Goal: Transaction & Acquisition: Purchase product/service

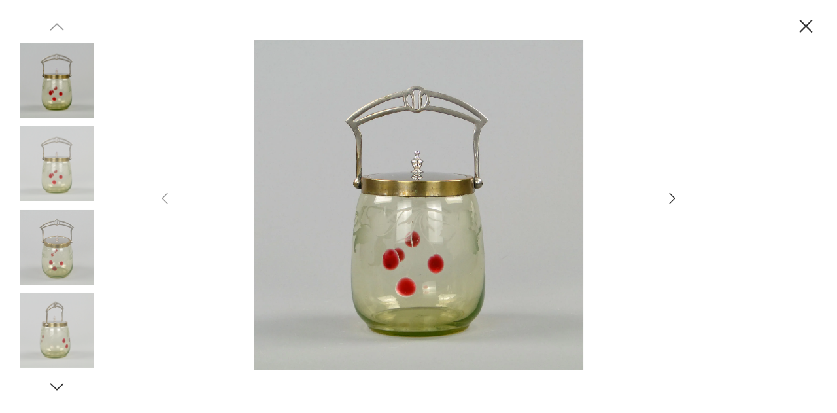
click at [411, 307] on img at bounding box center [419, 205] width 466 height 330
click at [33, 237] on img at bounding box center [57, 247] width 75 height 75
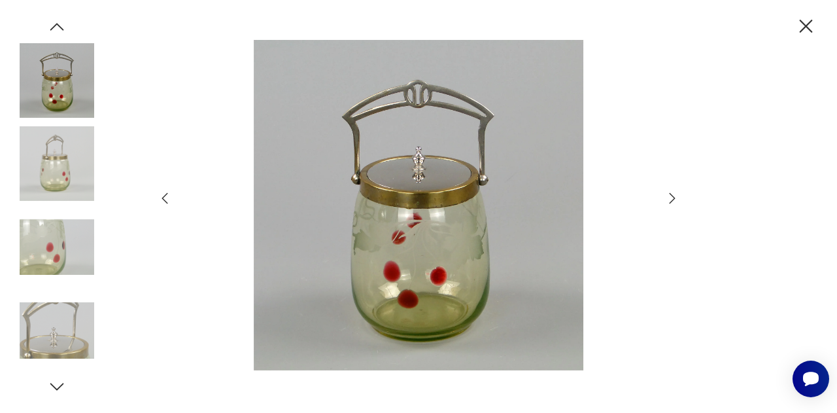
click at [669, 198] on icon "button" at bounding box center [673, 198] width 16 height 16
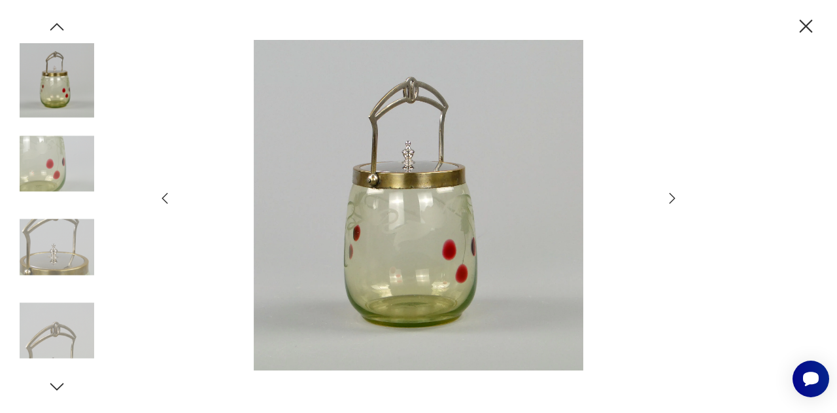
click at [669, 198] on icon "button" at bounding box center [673, 198] width 16 height 16
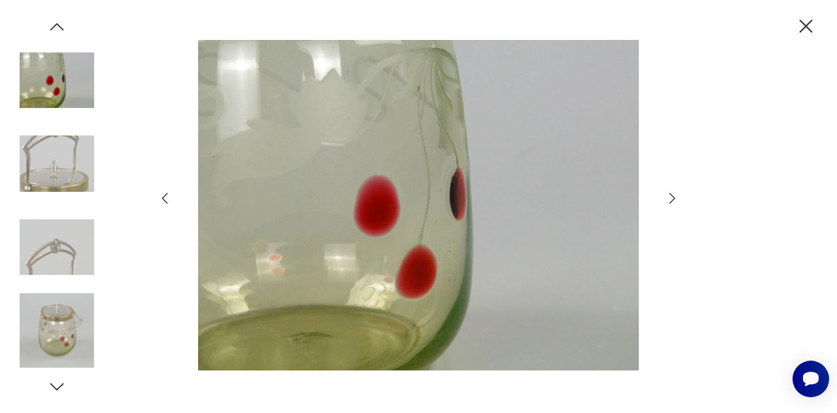
click at [669, 198] on icon "button" at bounding box center [673, 198] width 16 height 16
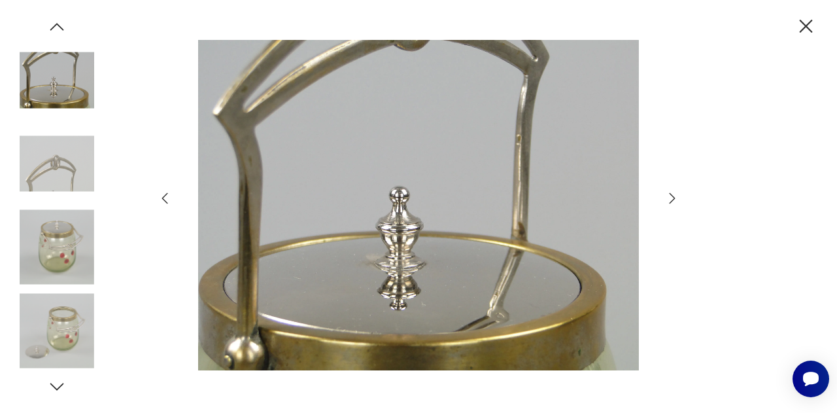
click at [669, 198] on icon "button" at bounding box center [673, 198] width 16 height 16
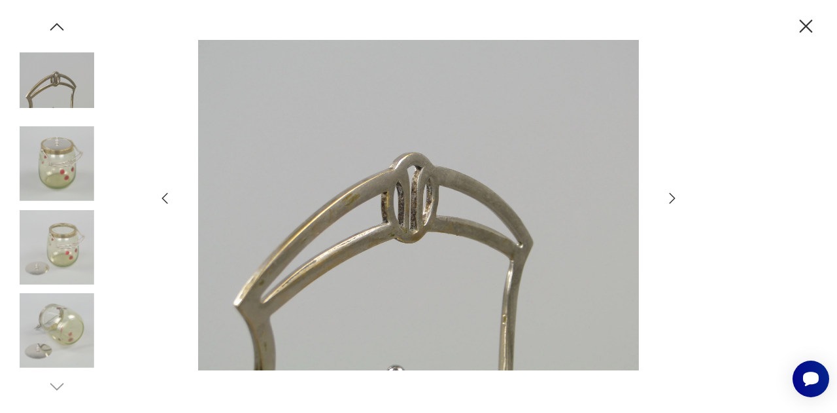
click at [669, 198] on icon "button" at bounding box center [673, 198] width 16 height 16
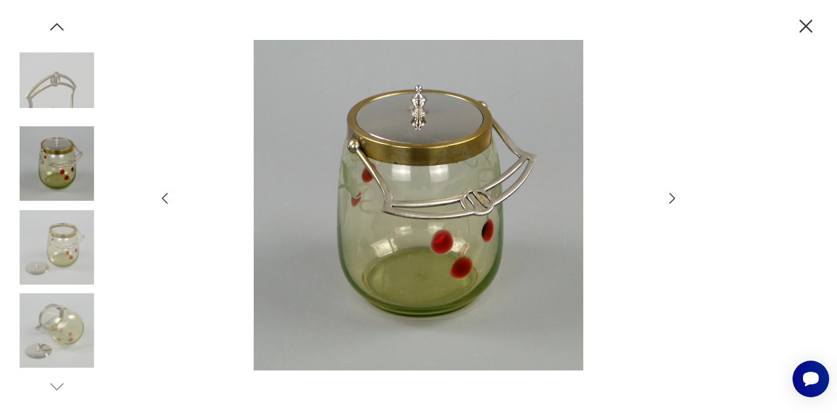
click at [669, 198] on icon "button" at bounding box center [673, 198] width 16 height 16
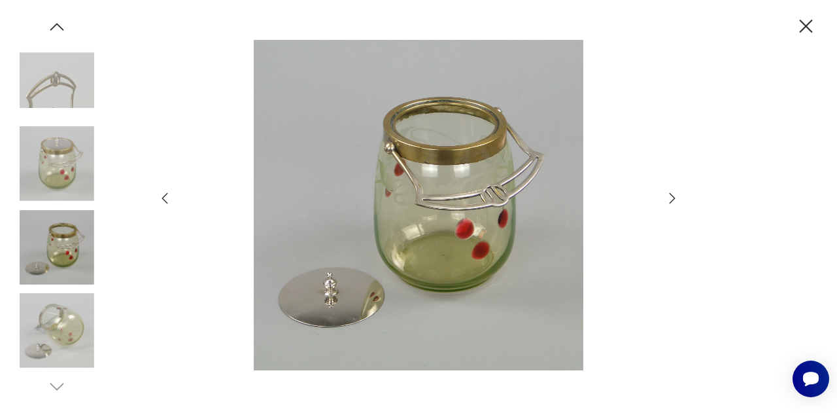
click at [805, 28] on icon "button" at bounding box center [806, 26] width 13 height 13
